Goal: Check status

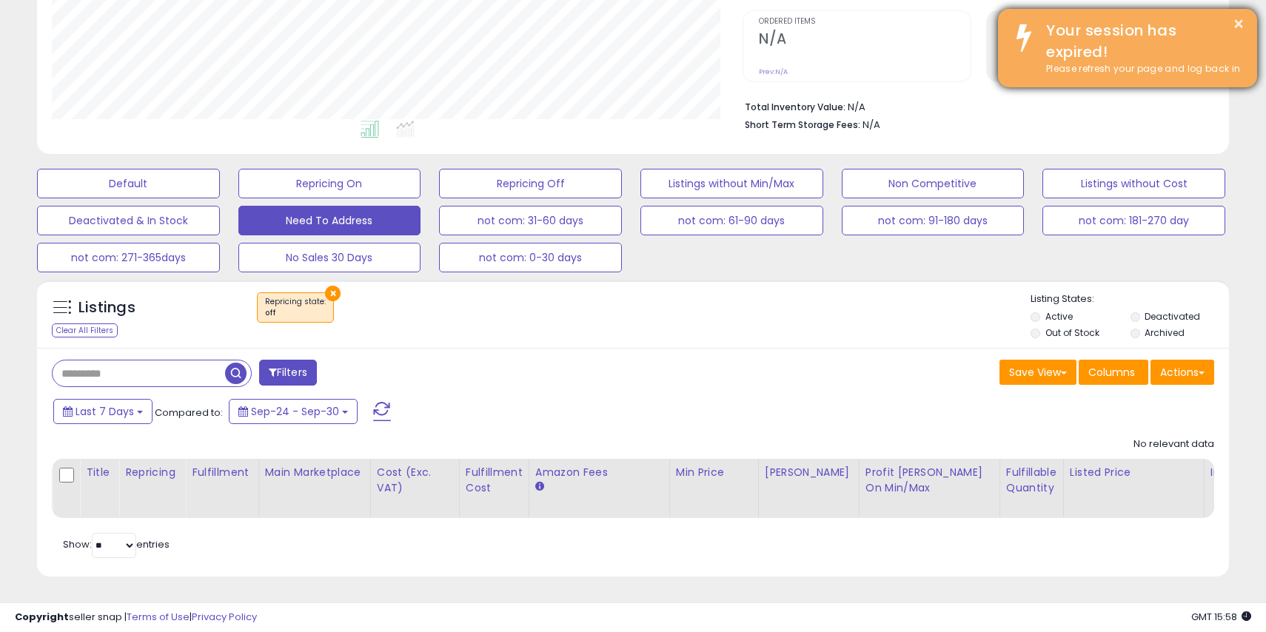
scroll to position [303, 691]
click at [1246, 19] on div "× Your session has expired! Please refresh your page and log back in" at bounding box center [1127, 48] width 259 height 78
click at [1241, 20] on button "×" at bounding box center [1238, 24] width 12 height 19
